Goal: Check status: Check status

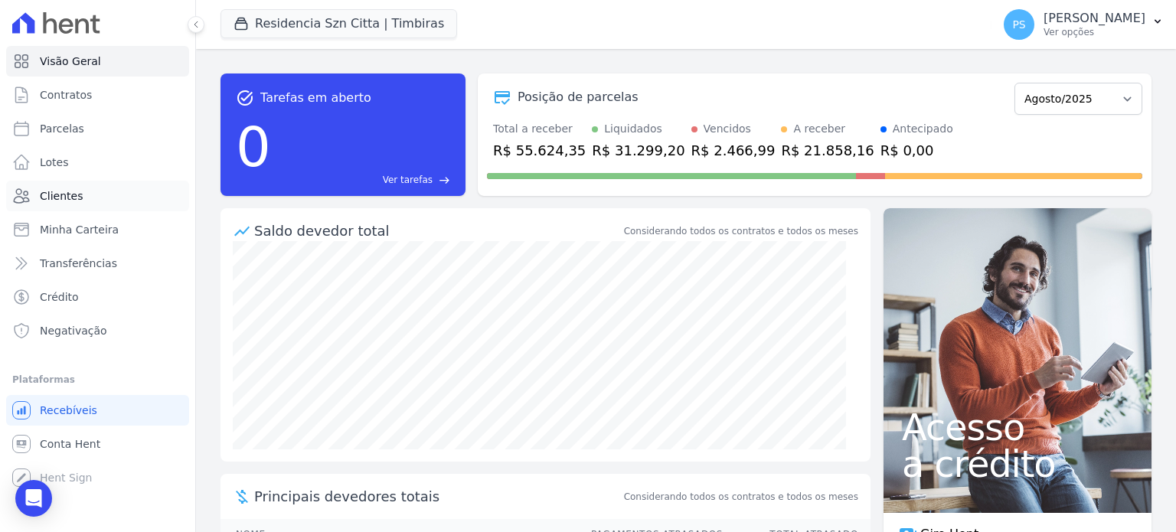
click at [54, 192] on span "Clientes" at bounding box center [61, 195] width 43 height 15
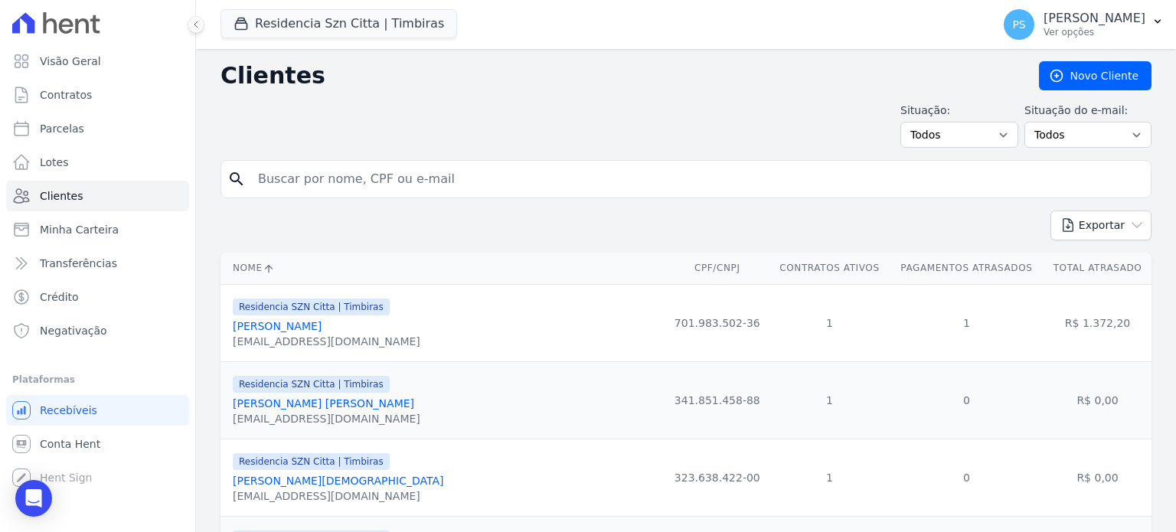
drag, startPoint x: 325, startPoint y: 327, endPoint x: 220, endPoint y: 327, distance: 104.9
click at [220, 327] on td "Residencia SZN Citta | Timbiras [PERSON_NAME] [EMAIL_ADDRESS][DOMAIN_NAME]" at bounding box center [442, 322] width 444 height 77
copy link "[PERSON_NAME]"
click at [68, 132] on span "Parcelas" at bounding box center [62, 128] width 44 height 15
click at [61, 130] on span "Parcelas" at bounding box center [62, 128] width 44 height 15
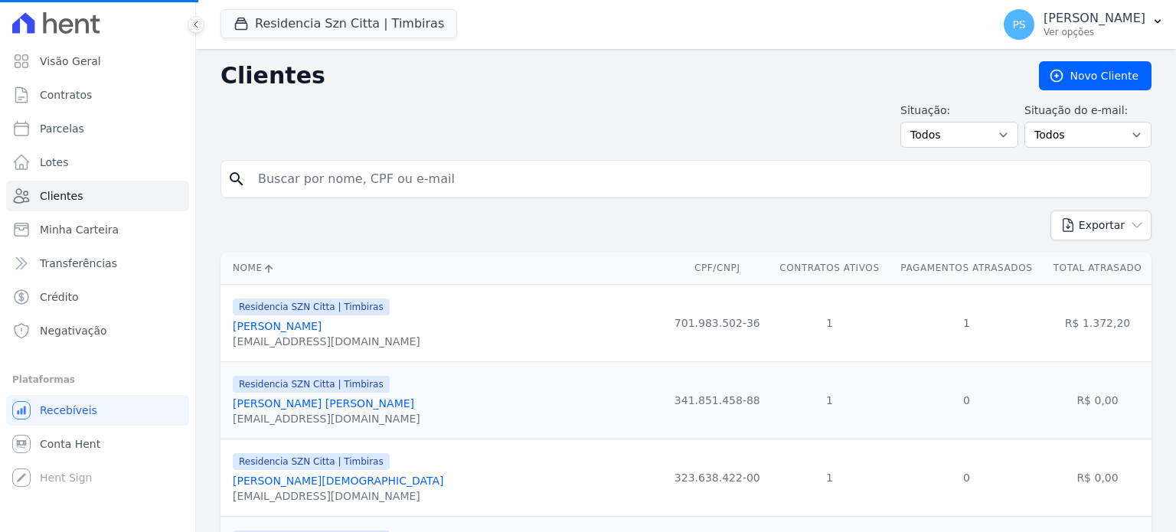
select select
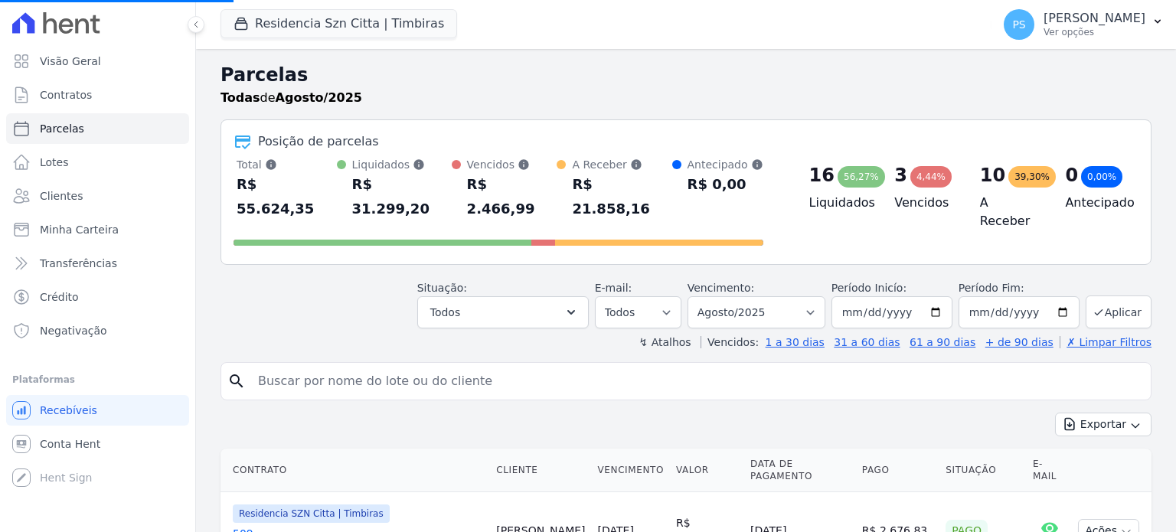
click at [352, 366] on input "search" at bounding box center [697, 381] width 896 height 31
paste input "[PERSON_NAME]"
type input "[PERSON_NAME]"
select select
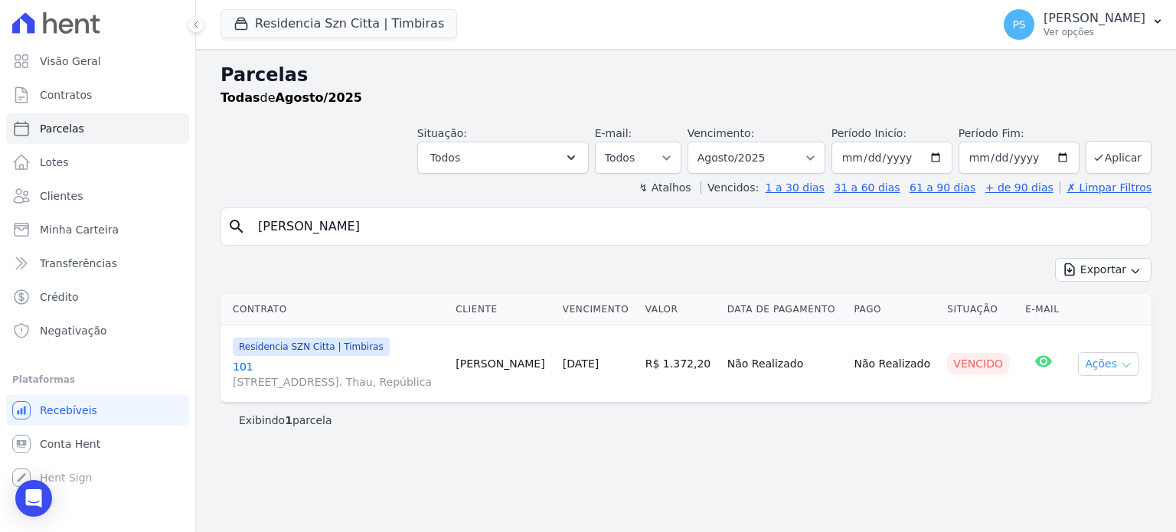
click at [1124, 364] on icon "button" at bounding box center [1126, 366] width 8 height 4
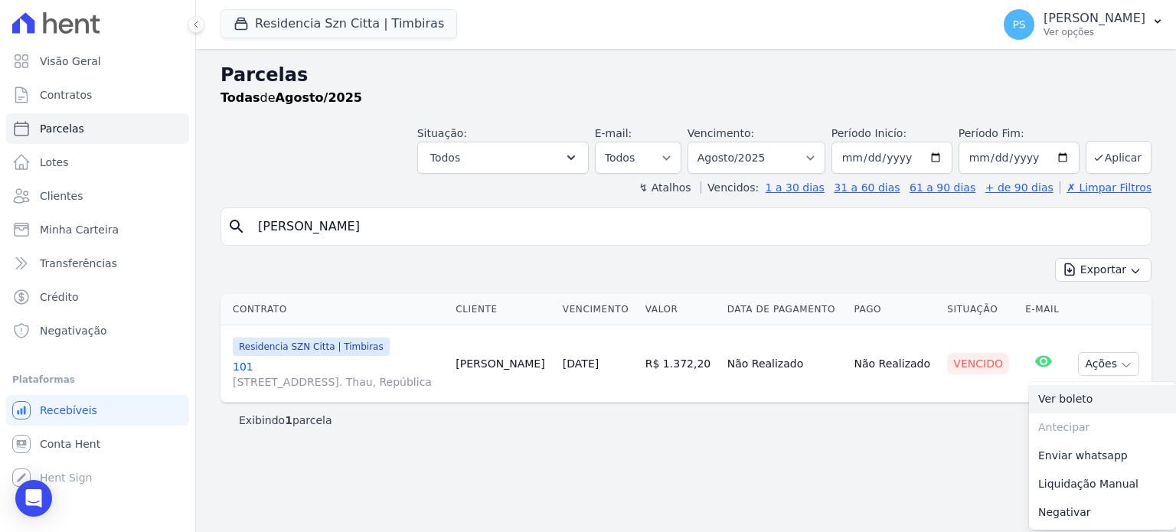
click at [1075, 396] on link "Ver boleto" at bounding box center [1102, 399] width 147 height 28
click at [965, 426] on div "Exibindo 1 parcela" at bounding box center [685, 420] width 931 height 34
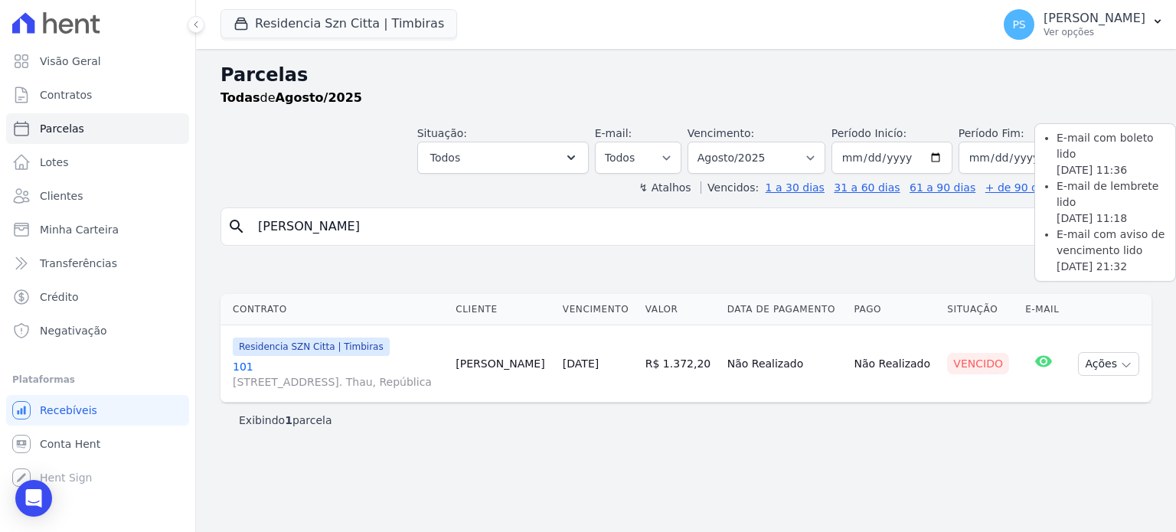
click at [1040, 358] on icon at bounding box center [1043, 360] width 17 height 11
